Goal: Check status: Check status

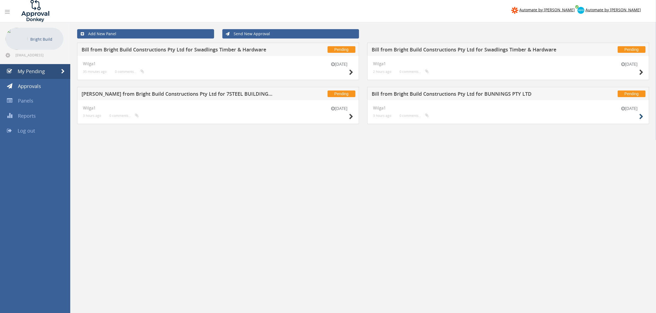
click at [638, 118] on div "[DATE]" at bounding box center [629, 114] width 28 height 16
click at [641, 118] on icon at bounding box center [641, 117] width 4 height 6
click at [351, 116] on icon at bounding box center [351, 117] width 4 height 6
click at [643, 72] on div "28 Aug Wilga1 2 hours ago 0 comments..." at bounding box center [508, 68] width 282 height 24
click at [644, 73] on div "28 Aug Wilga1 2 hours ago 0 comments..." at bounding box center [508, 68] width 282 height 24
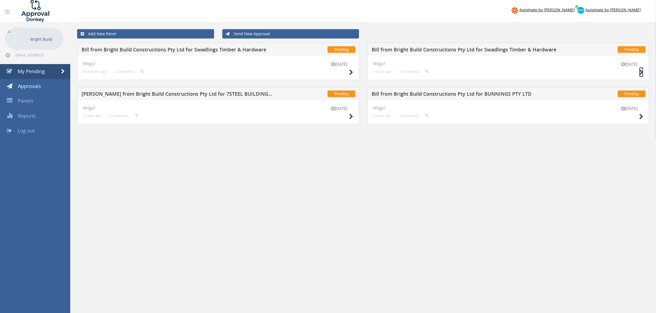
click at [640, 72] on icon at bounding box center [641, 73] width 4 height 6
click at [350, 68] on link at bounding box center [351, 72] width 4 height 10
click at [640, 115] on icon at bounding box center [641, 117] width 4 height 6
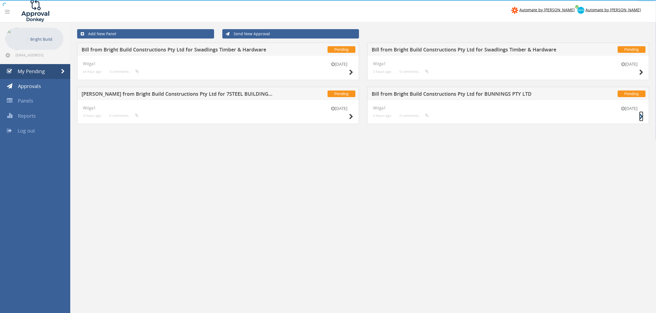
click at [640, 114] on icon at bounding box center [641, 117] width 4 height 6
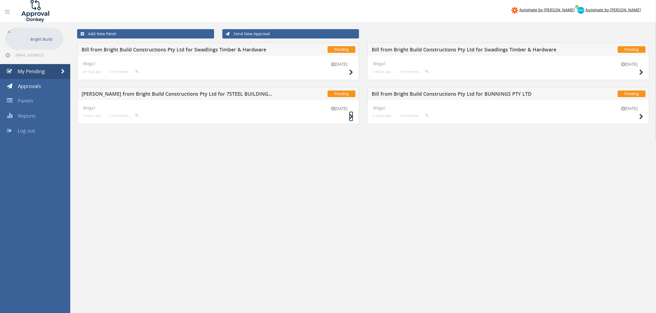
click at [349, 118] on icon at bounding box center [351, 117] width 4 height 6
click at [642, 72] on icon at bounding box center [641, 73] width 4 height 6
click at [350, 71] on icon at bounding box center [351, 73] width 4 height 6
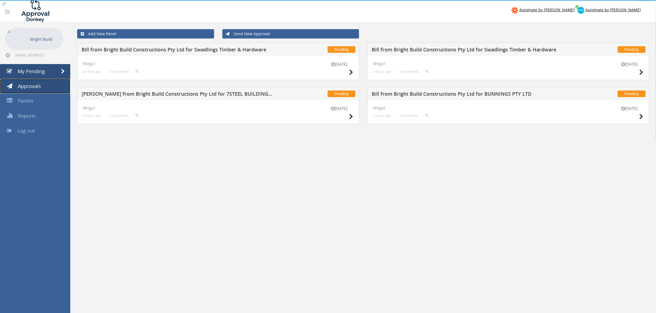
click at [43, 91] on link "Approvals" at bounding box center [35, 86] width 70 height 15
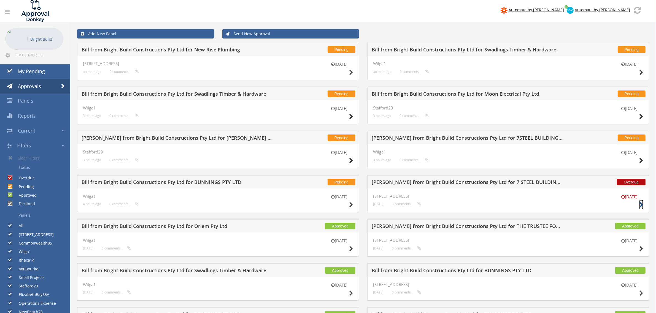
click at [639, 207] on icon at bounding box center [641, 205] width 4 height 6
click at [352, 161] on icon at bounding box center [351, 161] width 4 height 6
